Goal: Transaction & Acquisition: Book appointment/travel/reservation

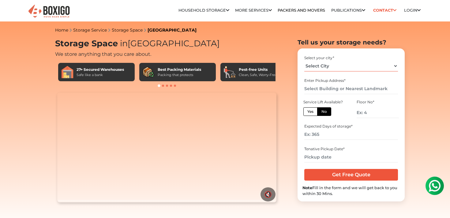
click at [334, 66] on select "Select City Bangalore Bengaluru Bhopal Bhubaneswar Chennai Coimbatore Cuttack D…" at bounding box center [351, 66] width 93 height 11
select select "[GEOGRAPHIC_DATA]"
click at [330, 89] on input "text" at bounding box center [351, 88] width 93 height 11
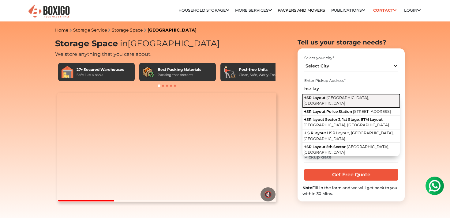
click at [337, 98] on span "Bengaluru, Karnataka" at bounding box center [337, 100] width 66 height 10
type input "HSR Layout, Bengaluru, Karnataka"
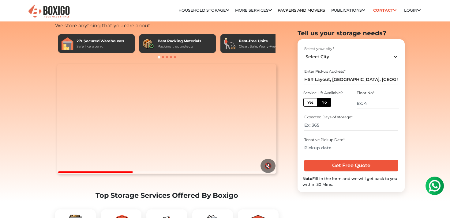
scroll to position [97, 0]
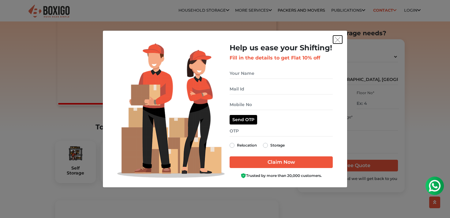
click at [338, 42] on img "get free quote dialog" at bounding box center [338, 40] width 6 height 6
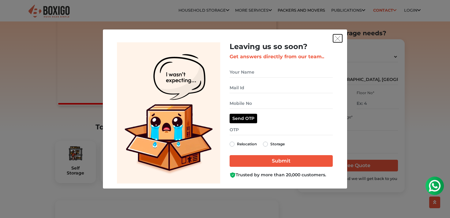
click at [338, 40] on img "get free quote dialog" at bounding box center [338, 39] width 6 height 6
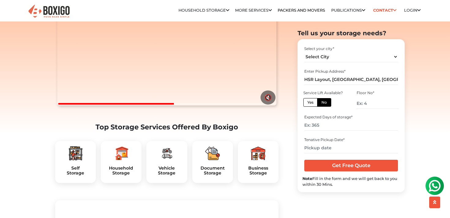
click at [300, 5] on ul "Relocation Storage Space Household Storage Household Storage in bangalore House…" at bounding box center [258, 10] width 325 height 12
click at [300, 9] on link "Packers and Movers" at bounding box center [302, 10] width 48 height 5
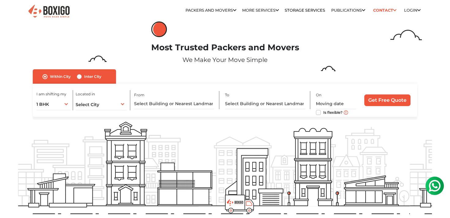
click at [50, 76] on label "Within City" at bounding box center [60, 76] width 21 height 7
click at [45, 76] on input "Within City" at bounding box center [45, 76] width 5 height 6
click at [64, 103] on div "1 BHK 1 BHK 2 BHK 3 BHK 3 + BHK FEW ITEMS" at bounding box center [53, 103] width 34 height 13
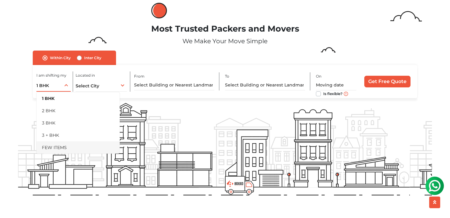
scroll to position [21, 0]
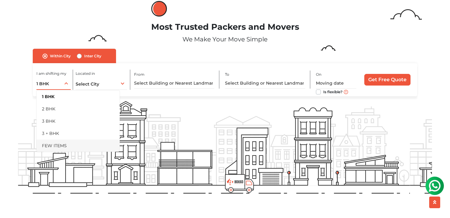
click at [63, 149] on li "FEW ITEMS" at bounding box center [77, 145] width 83 height 12
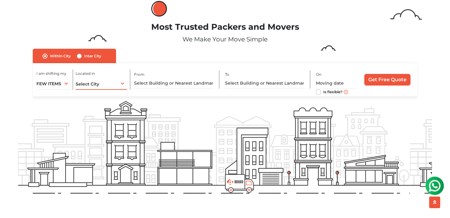
click at [100, 78] on div "Select City Select City Bangalore Bengaluru Bhopal Bhubaneswar Chennai Coimbato…" at bounding box center [101, 83] width 51 height 13
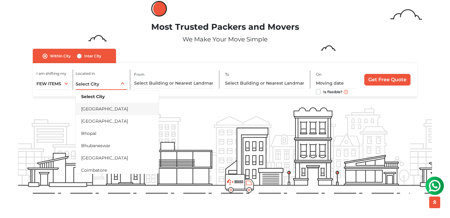
click at [100, 109] on li "[GEOGRAPHIC_DATA]" at bounding box center [117, 109] width 83 height 12
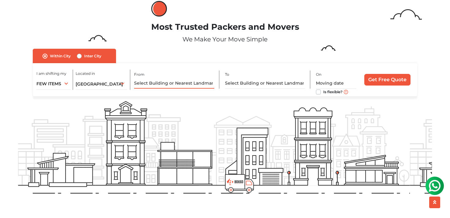
click at [140, 82] on input "text" at bounding box center [174, 83] width 81 height 11
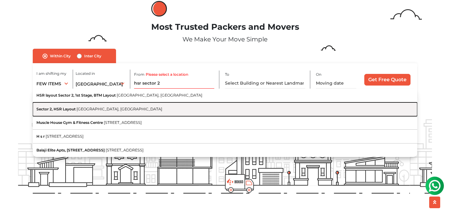
click at [156, 110] on button "Sector 2, HSR Layout Bengaluru, Karnataka" at bounding box center [225, 109] width 385 height 14
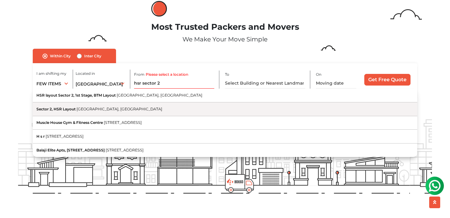
type input "Sector 2, HSR Layout, Bengaluru, Karnataka"
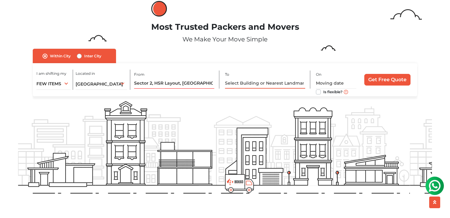
click at [239, 87] on input "text" at bounding box center [265, 83] width 81 height 11
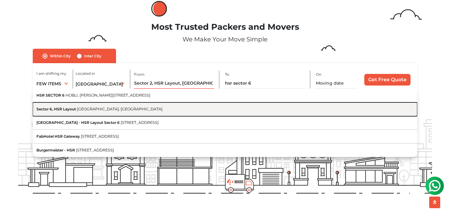
click at [211, 109] on button "Sector 6, HSR Layout Bengaluru, Karnataka" at bounding box center [225, 109] width 385 height 14
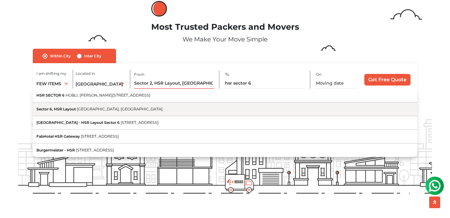
type input "Sector 6, HSR Layout, Bengaluru, Karnataka"
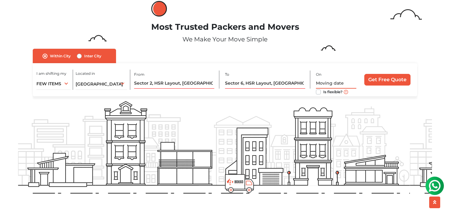
click at [322, 85] on input "text" at bounding box center [336, 83] width 40 height 11
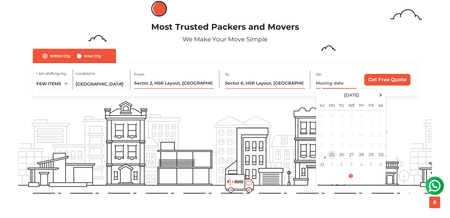
click at [336, 152] on td "25" at bounding box center [332, 155] width 10 height 10
type input "08/25/2025 11:11 PM"
click at [389, 79] on input "Get Free Quote" at bounding box center [388, 80] width 46 height 12
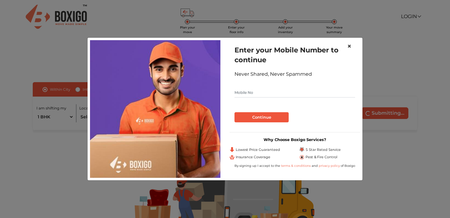
click at [348, 45] on span "×" at bounding box center [350, 46] width 4 height 9
